Goal: Find specific page/section: Find specific page/section

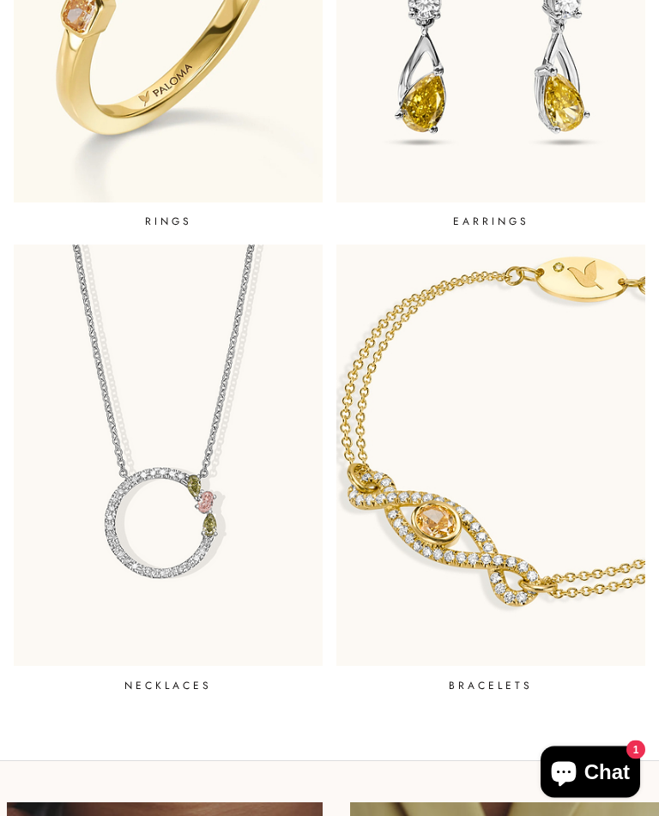
scroll to position [705, 0]
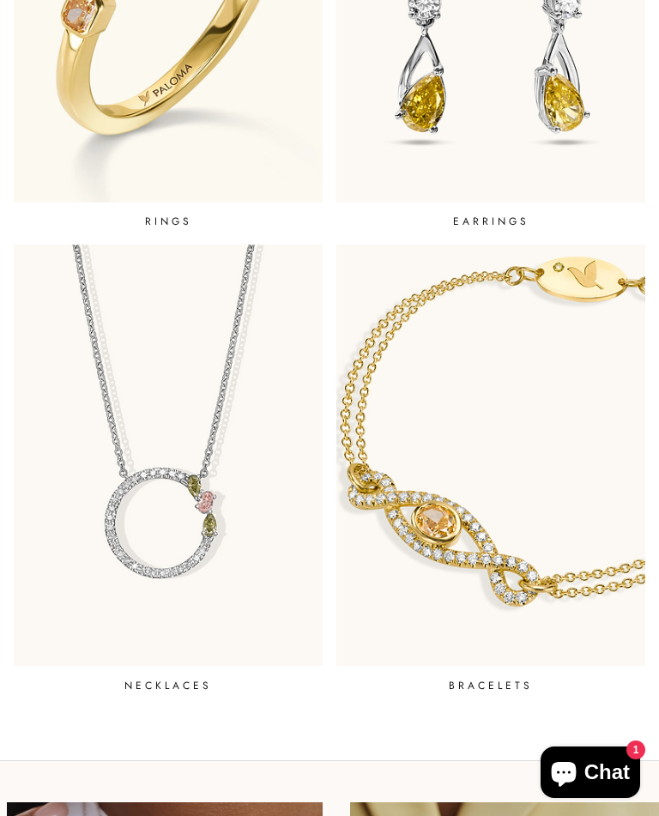
click at [181, 666] on link "NECKLACES" at bounding box center [168, 470] width 323 height 463
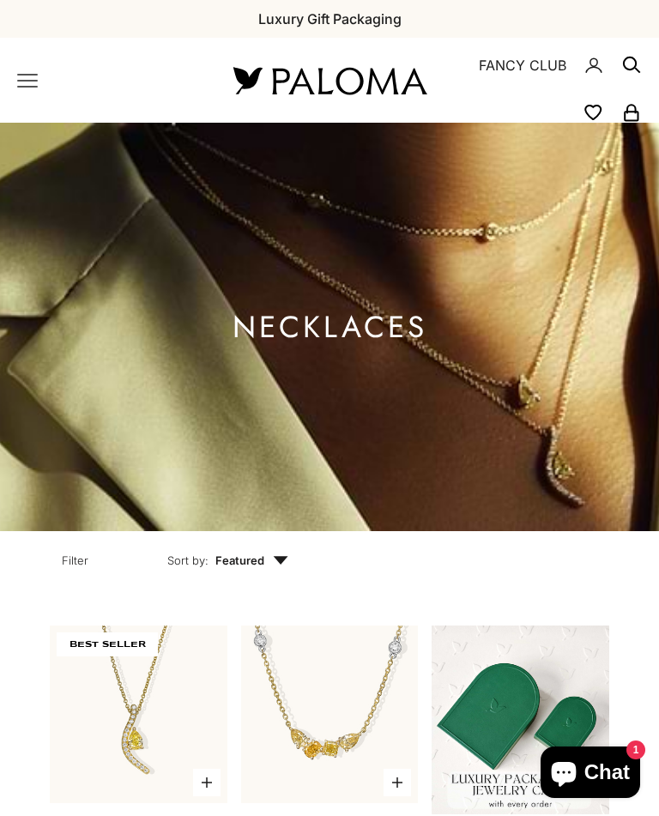
click at [33, 70] on icon "Primary navigation" at bounding box center [27, 80] width 21 height 21
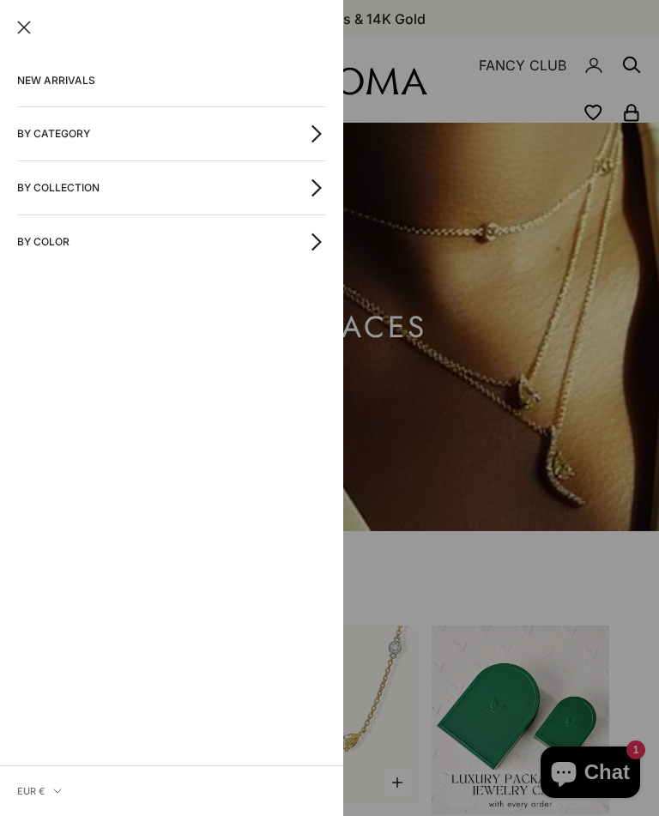
click at [325, 120] on button "By Category" at bounding box center [171, 133] width 309 height 53
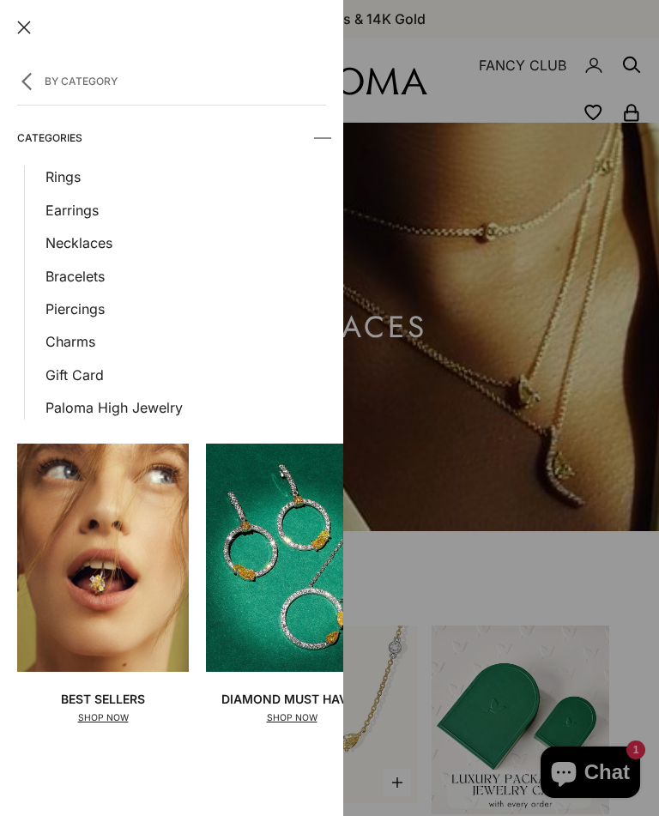
click at [94, 204] on link "Earrings" at bounding box center [185, 210] width 281 height 22
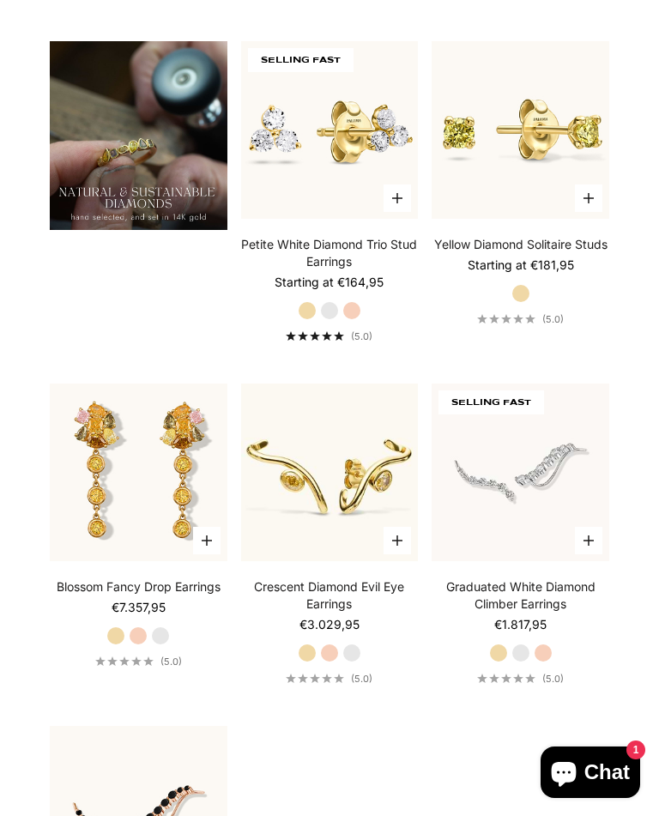
scroll to position [2080, 0]
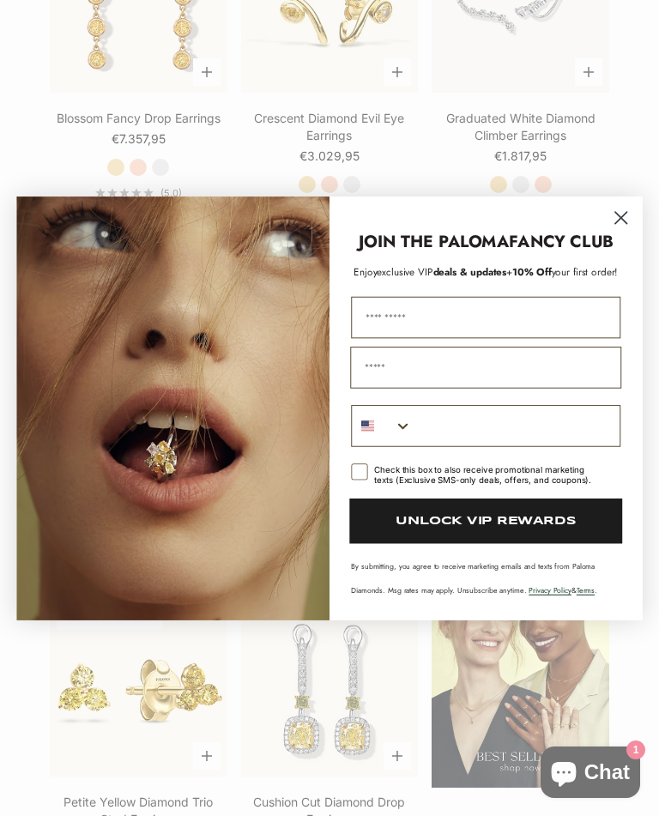
click at [633, 230] on circle "Close dialog" at bounding box center [621, 216] width 27 height 27
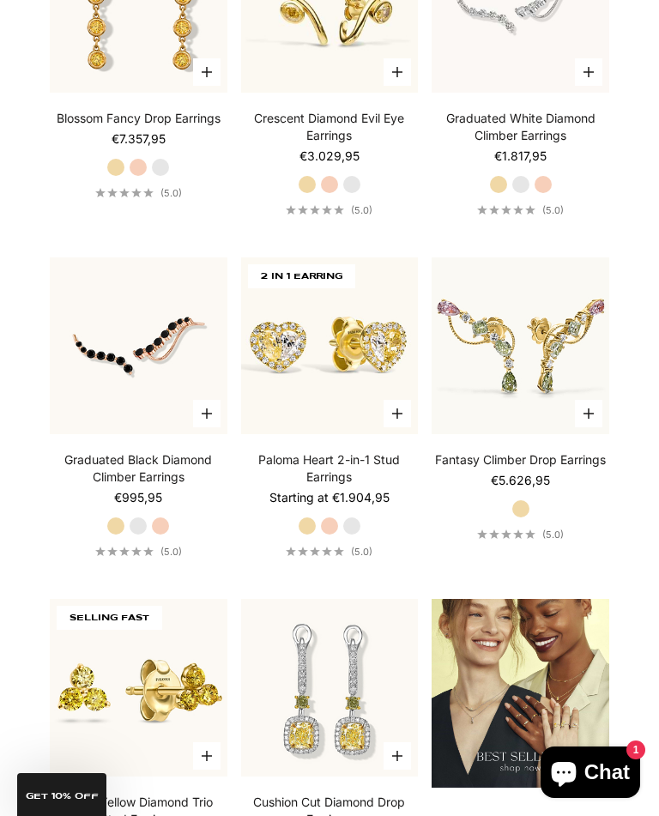
click at [625, 215] on section "Filter Sort by: Featured Sort by Featured Best selling Alphabetically, A-Z Alph…" at bounding box center [329, 204] width 659 height 3506
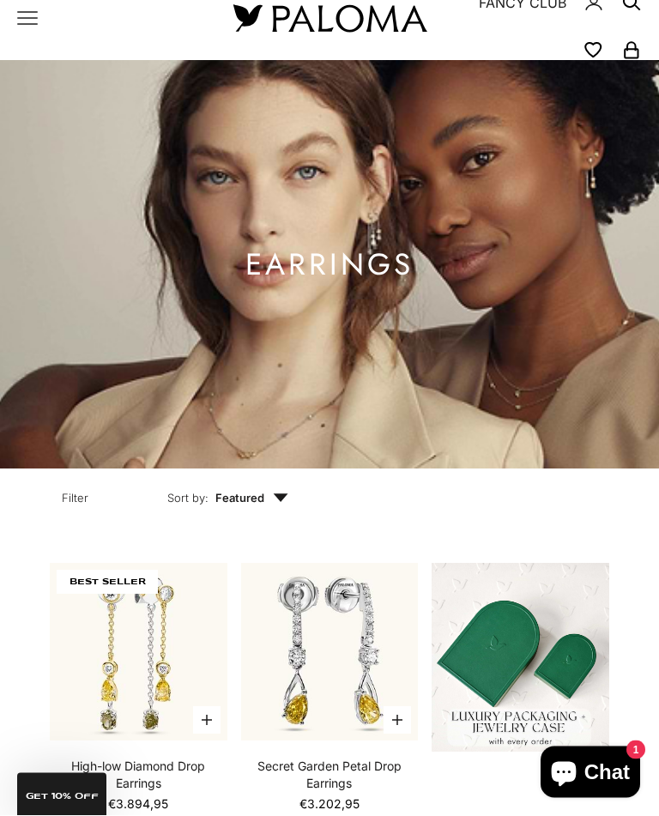
scroll to position [0, 0]
